Goal: Register for event/course

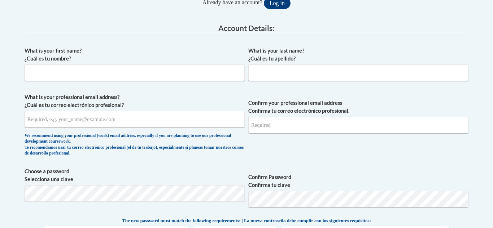
scroll to position [178, 0]
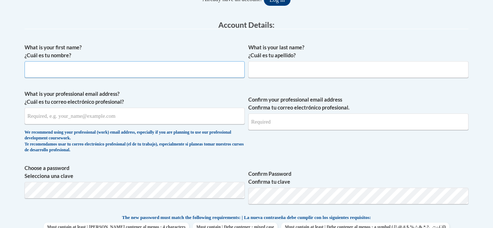
click at [58, 63] on input "What is your first name? ¿Cuál es tu nombre?" at bounding box center [135, 69] width 220 height 17
type input "Avari"
type input "[PERSON_NAME]"
type input "[EMAIL_ADDRESS][DOMAIN_NAME]"
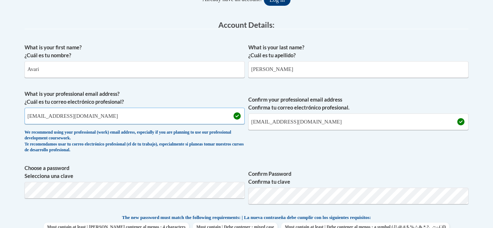
click at [92, 114] on input "[EMAIL_ADDRESS][DOMAIN_NAME]" at bounding box center [135, 116] width 220 height 17
click at [196, 176] on label "Choose a password Selecciona una clave" at bounding box center [135, 173] width 220 height 16
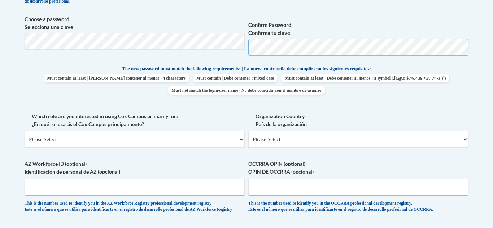
scroll to position [328, 0]
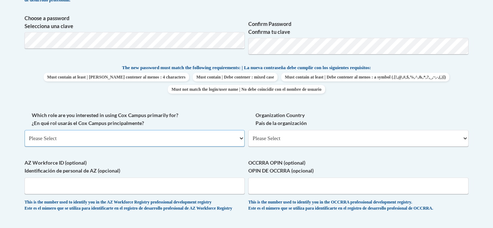
click at [145, 139] on select "Please Select College/University | Colegio/Universidad Community/Nonprofit Part…" at bounding box center [135, 138] width 220 height 17
select select "5a18ea06-2b54-4451-96f2-d152daf9eac5"
click at [25, 130] on select "Please Select College/University | Colegio/Universidad Community/Nonprofit Part…" at bounding box center [135, 138] width 220 height 17
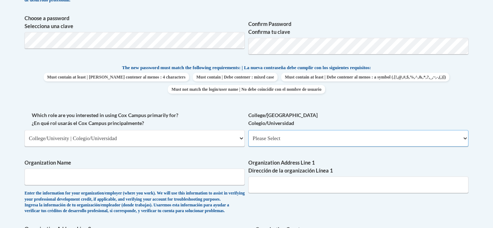
click at [269, 134] on select "Please Select College/University Staff | Empleado universitario College/Univers…" at bounding box center [358, 138] width 220 height 17
select select "99b32b07-cffc-426c-8bf6-0cd77760d84b"
click at [248, 130] on select "Please Select College/University Staff | Empleado universitario College/Univers…" at bounding box center [358, 138] width 220 height 17
click at [211, 181] on input "Organization Name" at bounding box center [135, 177] width 220 height 17
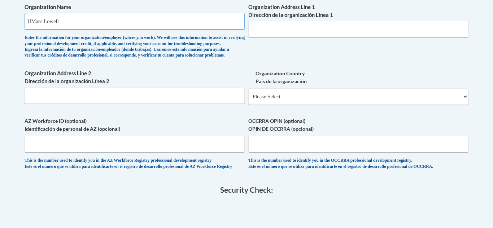
scroll to position [491, 0]
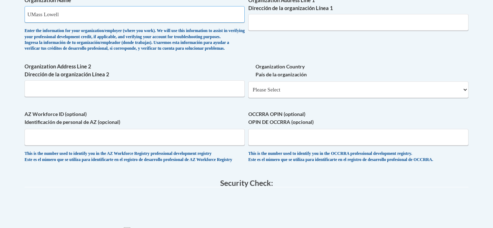
type input "UMass Lowell"
click at [286, 98] on select "Please Select [GEOGRAPHIC_DATA] | [GEOGRAPHIC_DATA] Outside of [GEOGRAPHIC_DATA…" at bounding box center [358, 90] width 220 height 17
select select "ad49bcad-a171-4b2e-b99c-48b446064914"
click at [248, 93] on select "Please Select [GEOGRAPHIC_DATA] | [GEOGRAPHIC_DATA] Outside of [GEOGRAPHIC_DATA…" at bounding box center [358, 90] width 220 height 17
select select
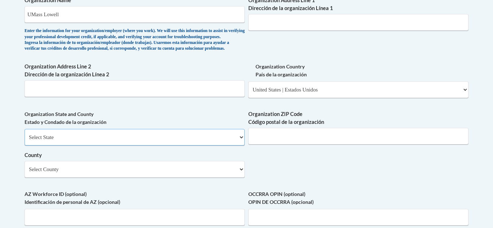
click at [199, 146] on select "Select State [US_STATE] [US_STATE] [US_STATE] [US_STATE] [US_STATE] [US_STATE] …" at bounding box center [135, 137] width 220 height 17
select select "[US_STATE]"
click at [25, 141] on select "Select State [US_STATE] [US_STATE] [US_STATE] [US_STATE] [US_STATE] [US_STATE] …" at bounding box center [135, 137] width 220 height 17
click at [274, 144] on input "Organization ZIP Code Código postal de la organización" at bounding box center [358, 136] width 220 height 17
type input "01854"
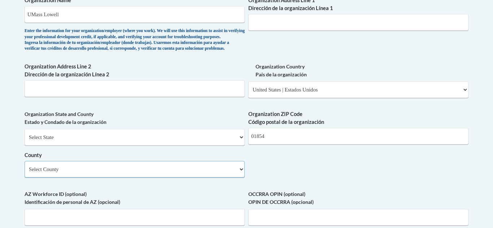
click at [224, 178] on select "Select County [GEOGRAPHIC_DATA] [GEOGRAPHIC_DATA] [GEOGRAPHIC_DATA] [GEOGRAPHIC…" at bounding box center [135, 169] width 220 height 17
click at [25, 173] on select "Select County [GEOGRAPHIC_DATA] [GEOGRAPHIC_DATA] [GEOGRAPHIC_DATA] [GEOGRAPHIC…" at bounding box center [135, 169] width 220 height 17
click at [108, 178] on select "Select County [GEOGRAPHIC_DATA] [GEOGRAPHIC_DATA] [GEOGRAPHIC_DATA] [GEOGRAPHIC…" at bounding box center [135, 169] width 220 height 17
select select "[GEOGRAPHIC_DATA]"
click at [25, 173] on select "Select County [GEOGRAPHIC_DATA] [GEOGRAPHIC_DATA] [GEOGRAPHIC_DATA] [GEOGRAPHIC…" at bounding box center [135, 169] width 220 height 17
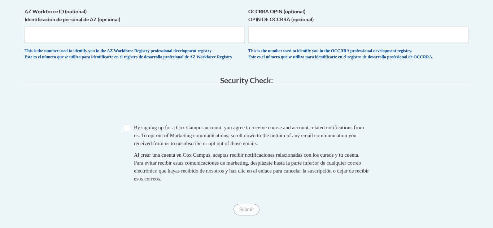
scroll to position [679, 0]
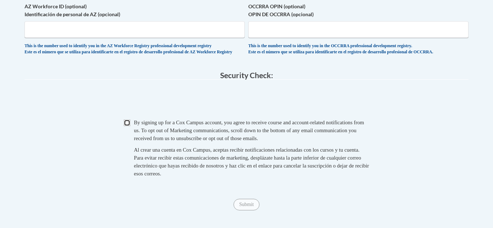
click at [125, 126] on input "Checkbox" at bounding box center [127, 123] width 6 height 6
checkbox input "true"
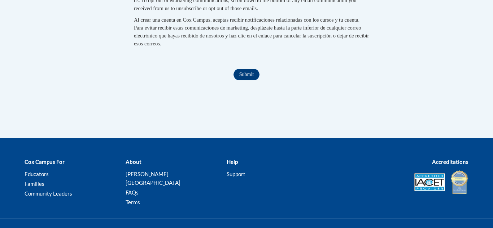
scroll to position [815, 0]
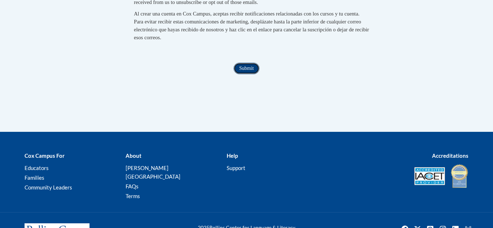
click at [245, 74] on input "Submit" at bounding box center [246, 69] width 26 height 12
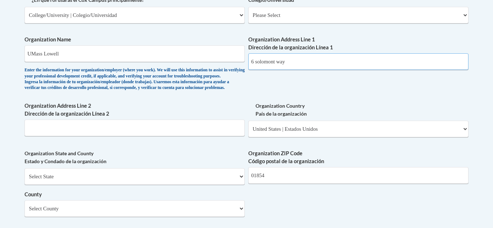
scroll to position [435, 0]
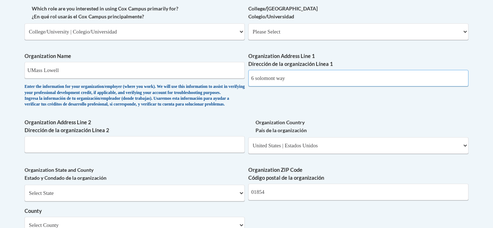
click at [257, 79] on input "6 solomont way" at bounding box center [358, 78] width 220 height 17
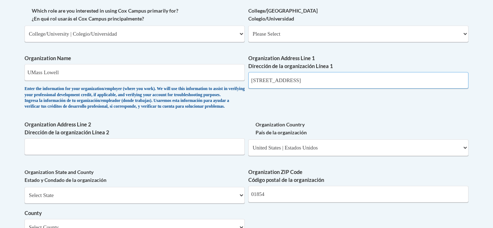
click at [293, 81] on input "[STREET_ADDRESS]" at bounding box center [358, 80] width 220 height 17
type input "6"
click at [284, 31] on select "Please Select College/University Staff | Empleado universitario College/Univers…" at bounding box center [358, 34] width 220 height 17
select select "99b32b07-cffc-426c-8bf6-0cd77760d84b"
click at [248, 26] on select "Please Select College/University Staff | Empleado universitario College/Univers…" at bounding box center [358, 34] width 220 height 17
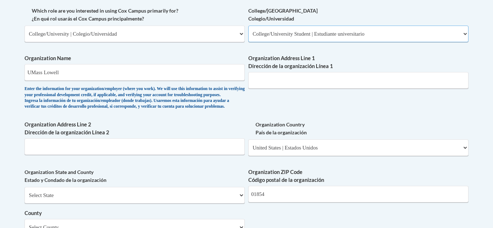
select select "null"
click at [295, 76] on input "Organization Address Line 1 Dirección de la organización Línea 1" at bounding box center [358, 80] width 220 height 17
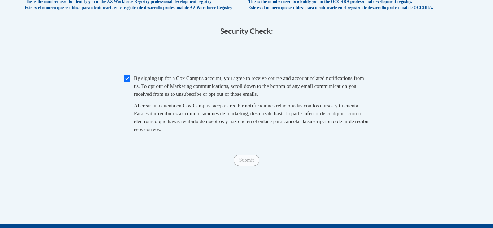
scroll to position [730, 0]
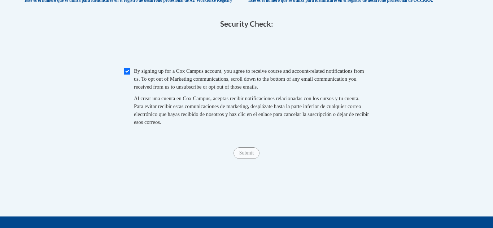
type input "[STREET_ADDRESS]"
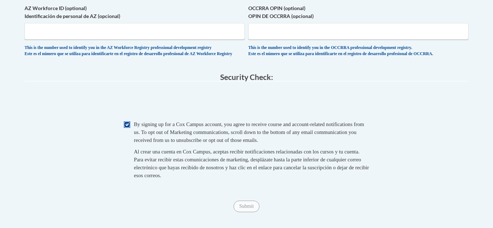
click at [126, 128] on input "Checkbox" at bounding box center [127, 125] width 6 height 6
checkbox input "true"
click at [250, 212] on input "Submit" at bounding box center [246, 207] width 26 height 12
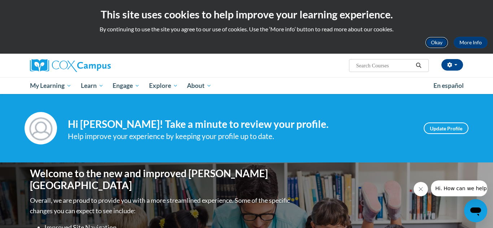
click at [440, 41] on button "Okay" at bounding box center [436, 43] width 23 height 12
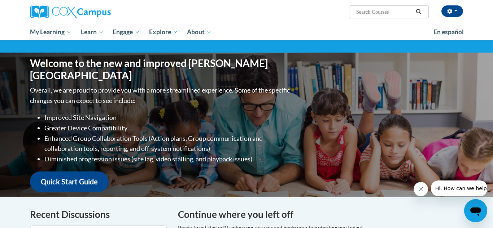
scroll to position [58, 0]
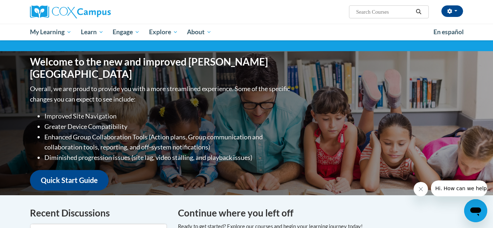
click at [418, 185] on button "Close message from company" at bounding box center [420, 189] width 14 height 14
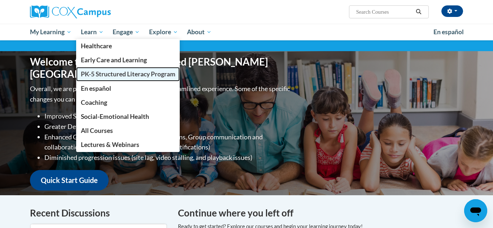
click at [117, 68] on link "PK-5 Structured Literacy Program" at bounding box center [128, 74] width 104 height 14
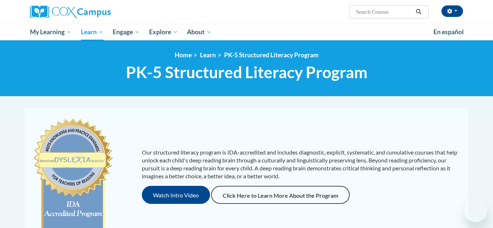
click at [380, 12] on input "Search..." at bounding box center [384, 12] width 58 height 9
type input "trauma-informed"
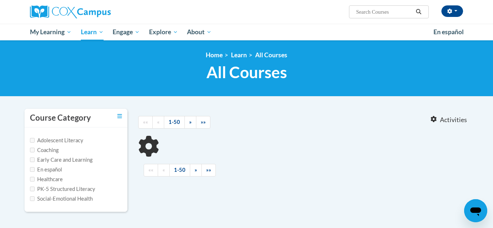
type input "trauma-informed"
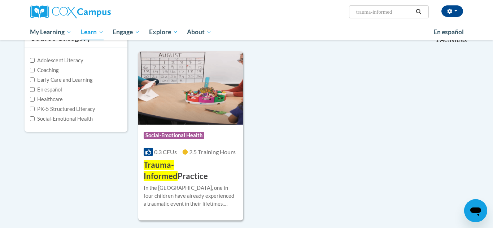
scroll to position [81, 0]
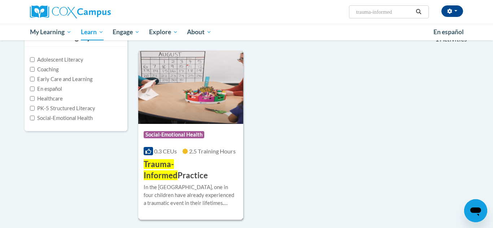
click at [198, 101] on img at bounding box center [190, 88] width 105 height 74
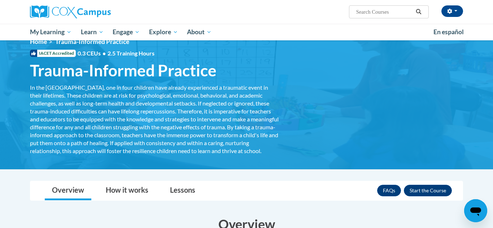
scroll to position [15, 0]
